Goal: Information Seeking & Learning: Learn about a topic

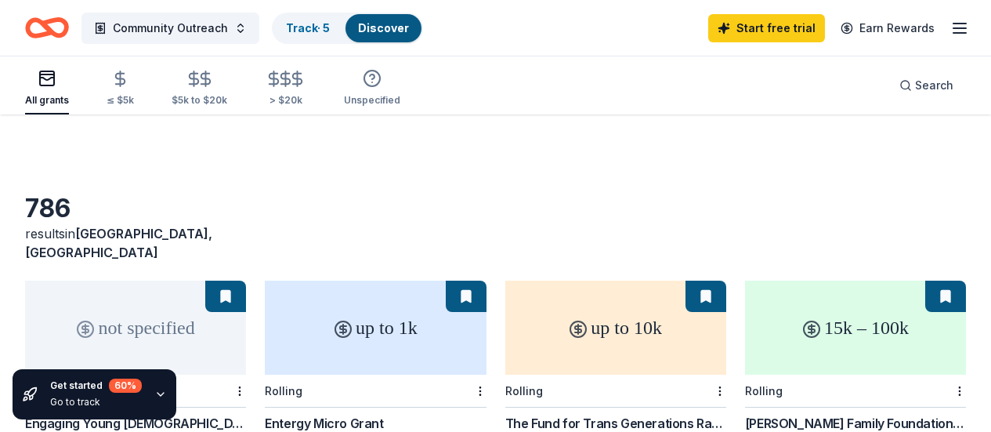
scroll to position [909, 0]
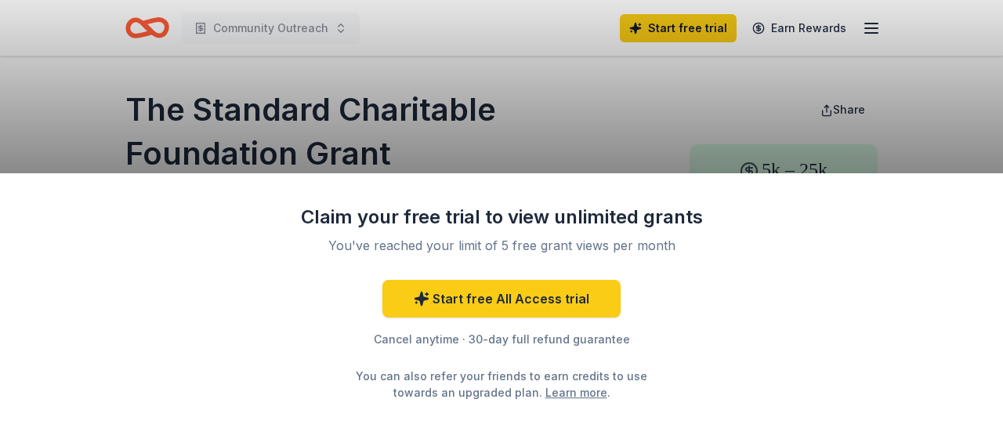
click at [558, 110] on div "Claim your free trial to view unlimited grants You've reached your limit of 5 f…" at bounding box center [501, 216] width 1003 height 432
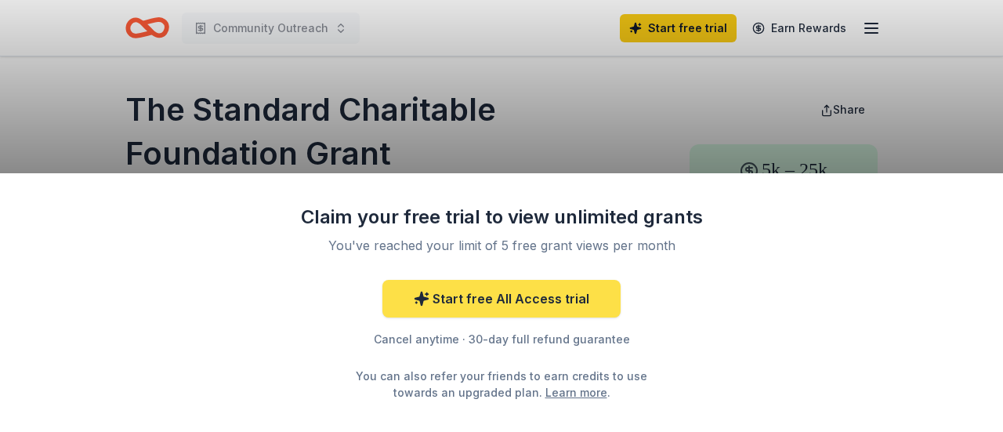
click at [517, 300] on link "Start free All Access trial" at bounding box center [501, 299] width 238 height 38
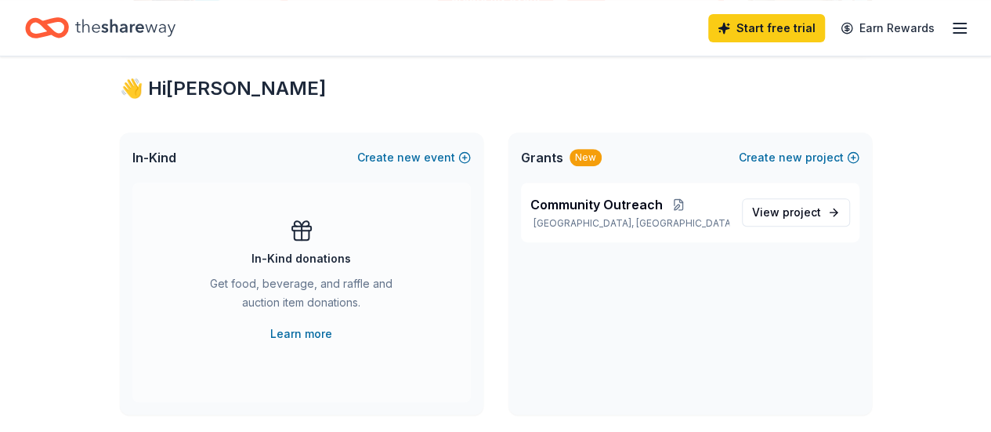
scroll to position [274, 0]
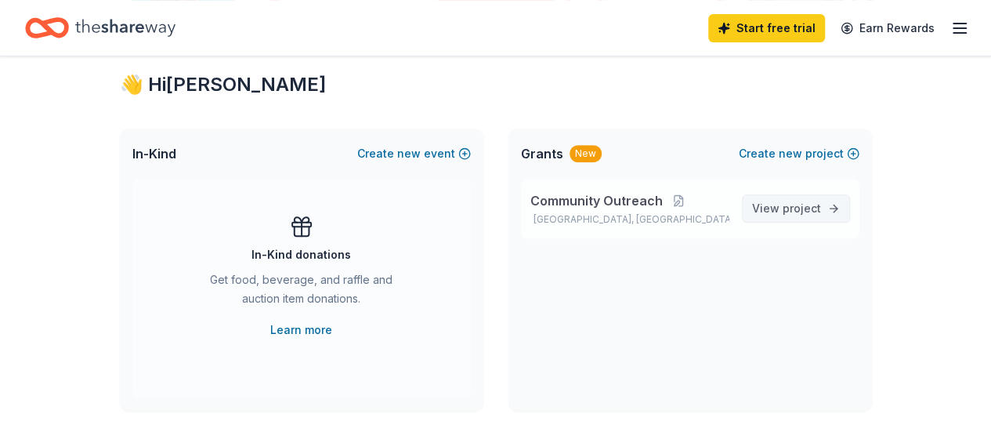
click at [783, 210] on span "View project" at bounding box center [786, 208] width 69 height 19
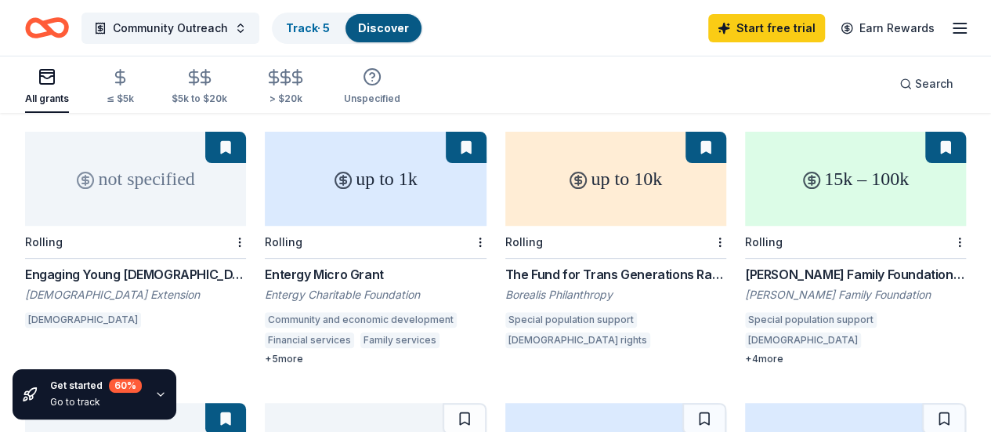
scroll to position [152, 0]
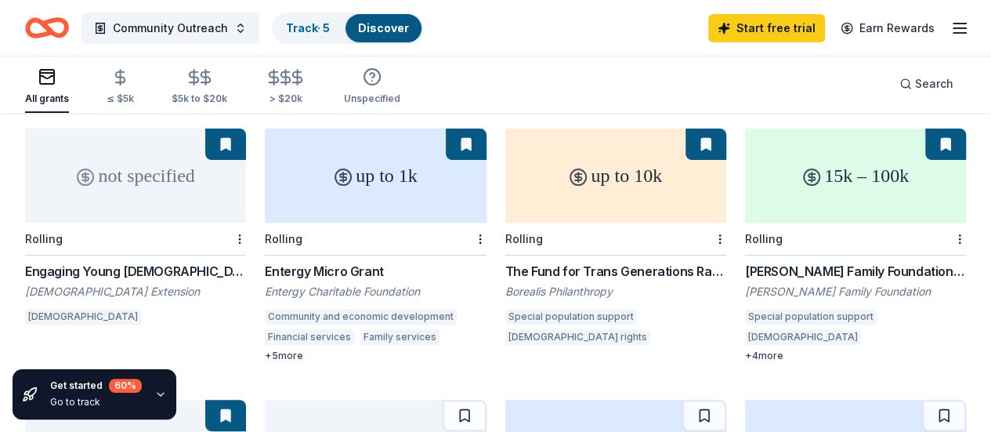
click at [745, 262] on div "[PERSON_NAME] Family Foundation Grants" at bounding box center [855, 271] width 221 height 19
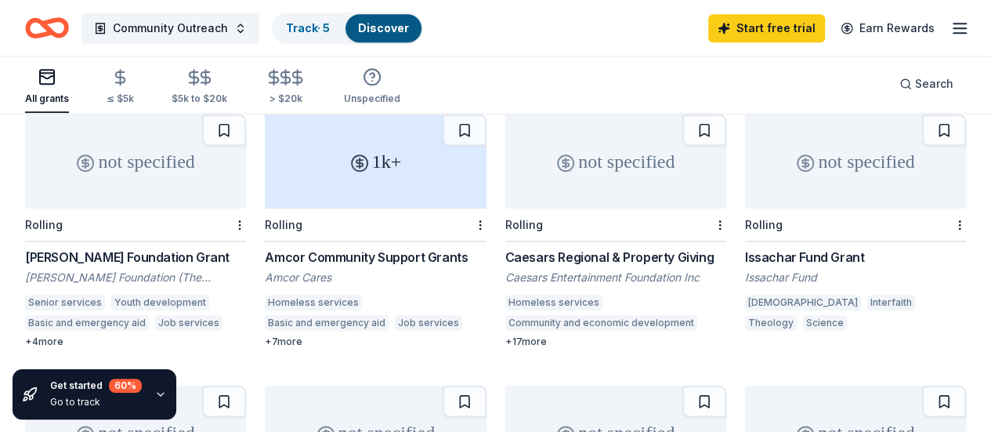
scroll to position [724, 0]
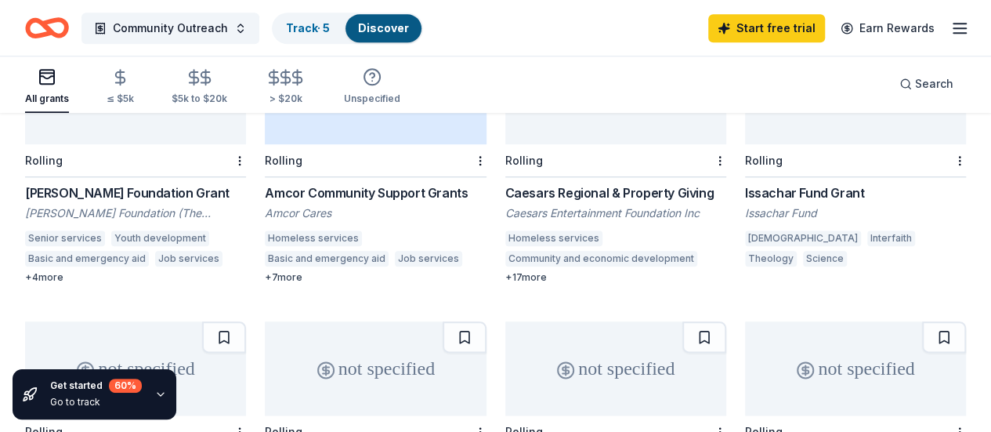
scroll to position [770, 0]
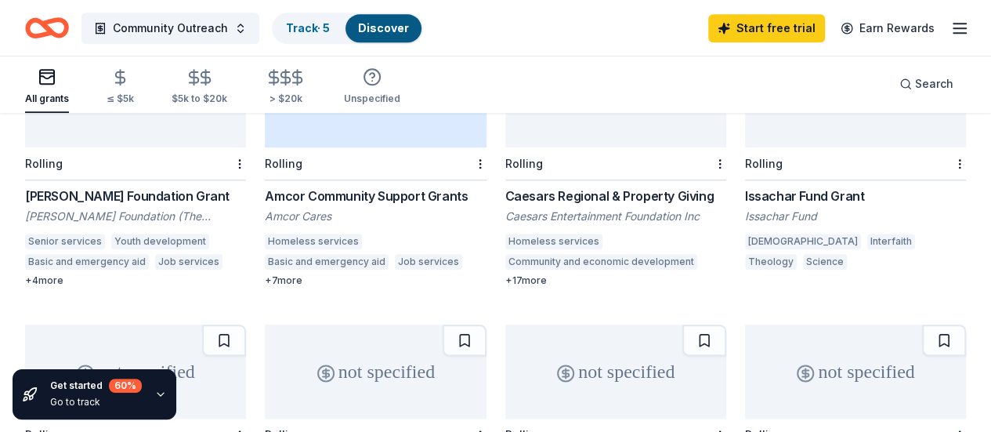
click at [506, 187] on div "Caesars Regional & Property Giving" at bounding box center [616, 196] width 221 height 19
click at [951, 26] on icon "button" at bounding box center [960, 28] width 19 height 19
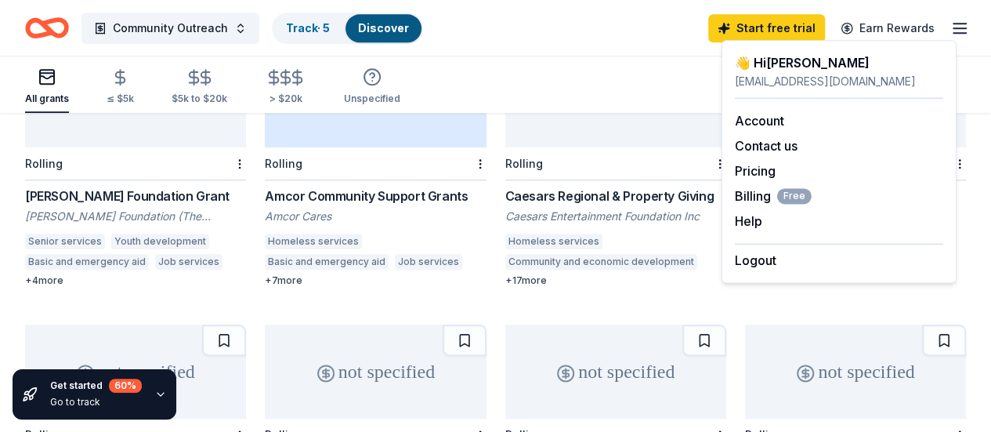
click at [627, 66] on div "All grants ≤ $5k $5k to $20k > $20k Unspecified Search" at bounding box center [495, 84] width 941 height 58
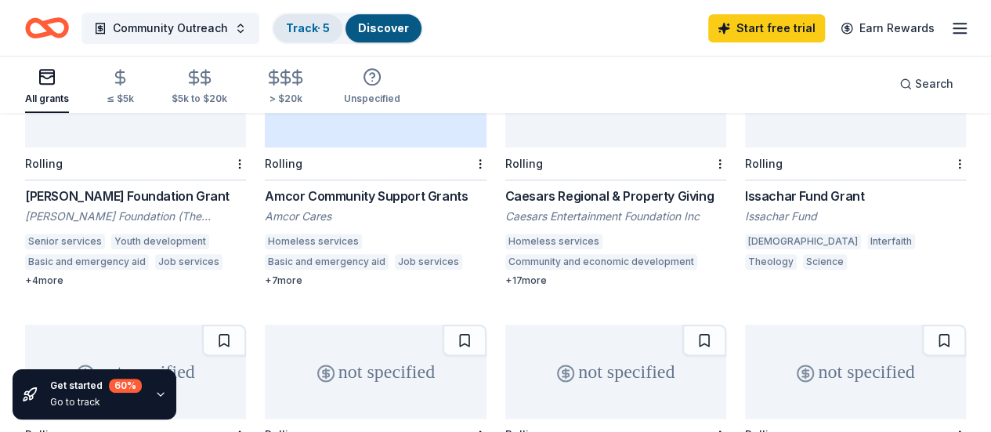
click at [342, 26] on div "Track · 5" at bounding box center [308, 28] width 69 height 28
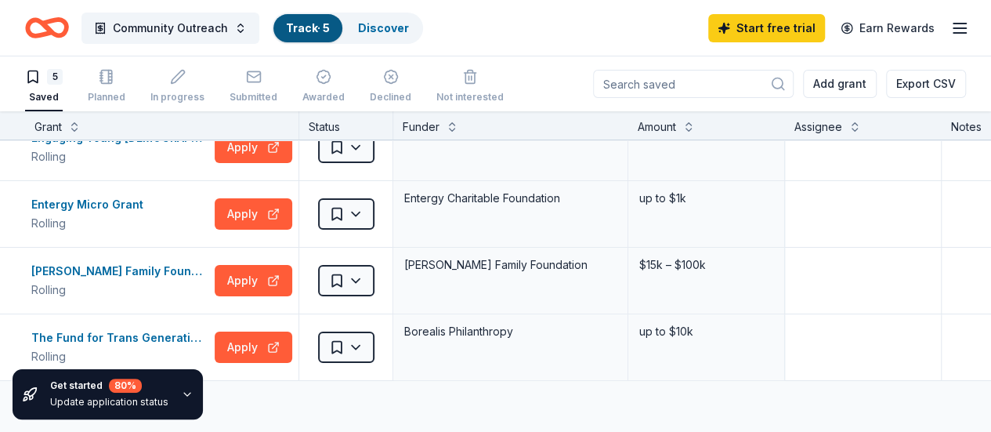
scroll to position [110, 0]
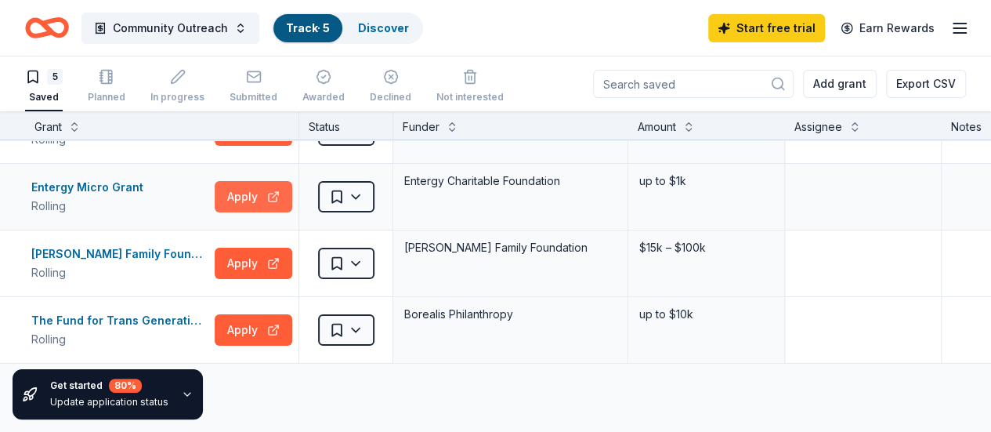
click at [260, 195] on button "Apply" at bounding box center [254, 196] width 78 height 31
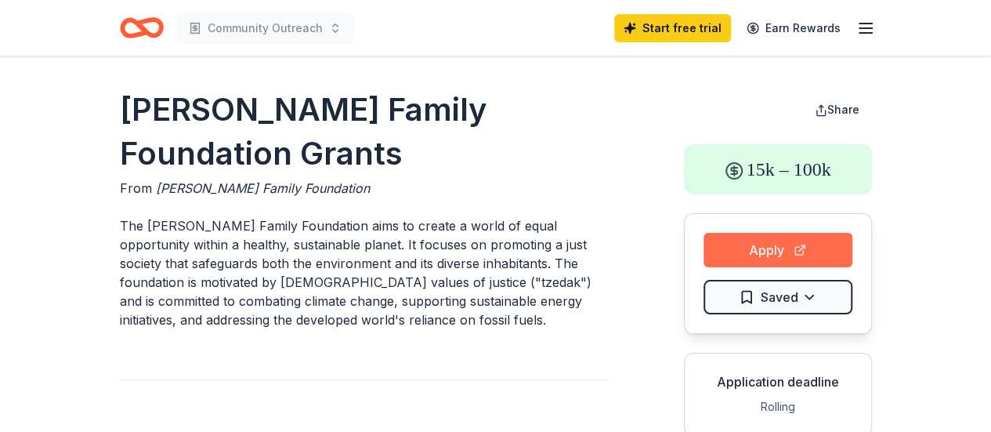
click at [804, 257] on button "Apply" at bounding box center [778, 250] width 149 height 34
